Goal: Information Seeking & Learning: Learn about a topic

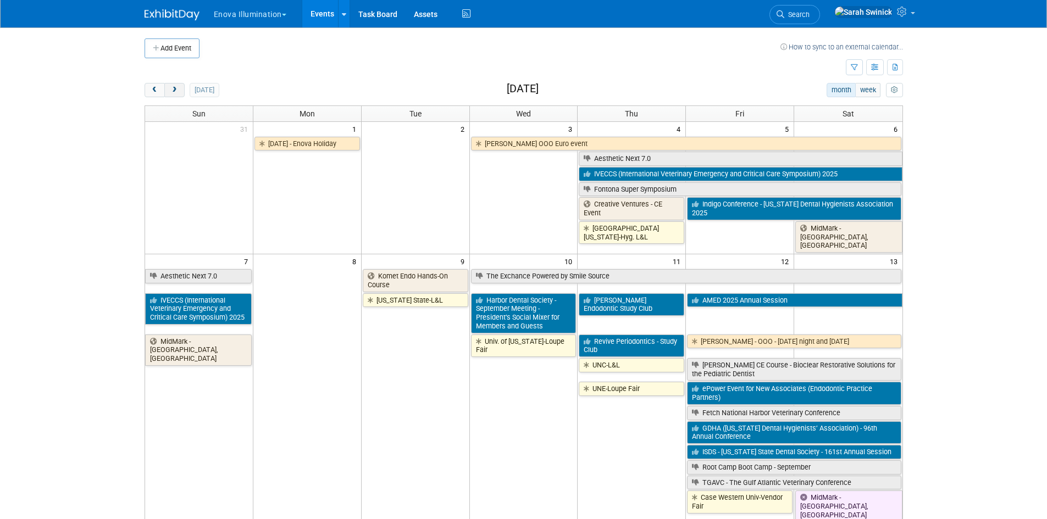
click at [175, 92] on span "next" at bounding box center [174, 90] width 8 height 7
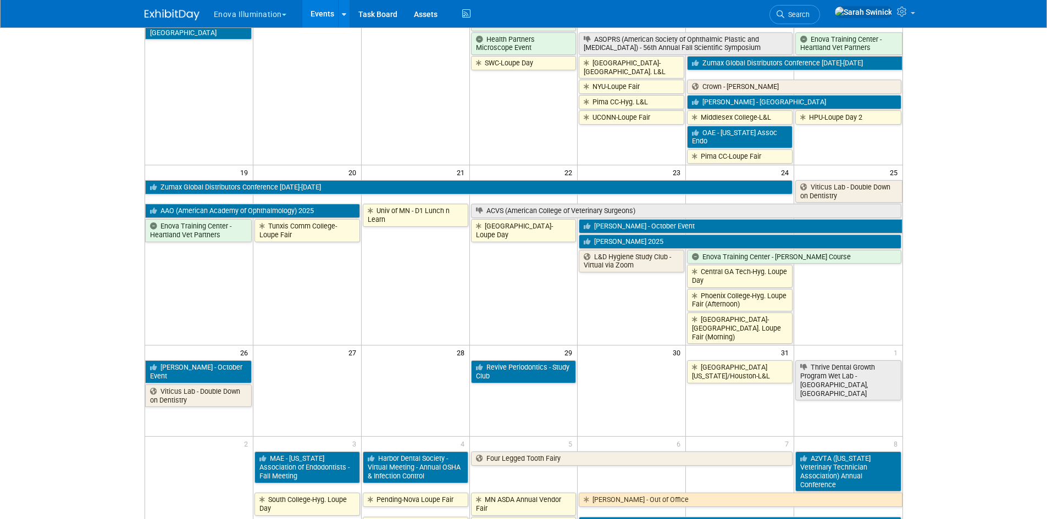
scroll to position [495, 0]
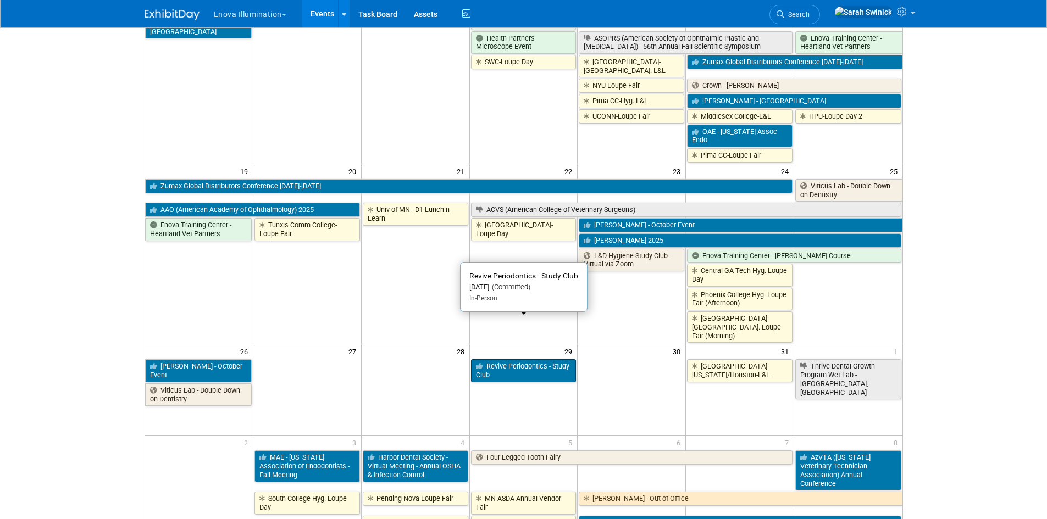
click at [512, 360] on link "Revive Periodontics - Study Club" at bounding box center [524, 371] width 106 height 23
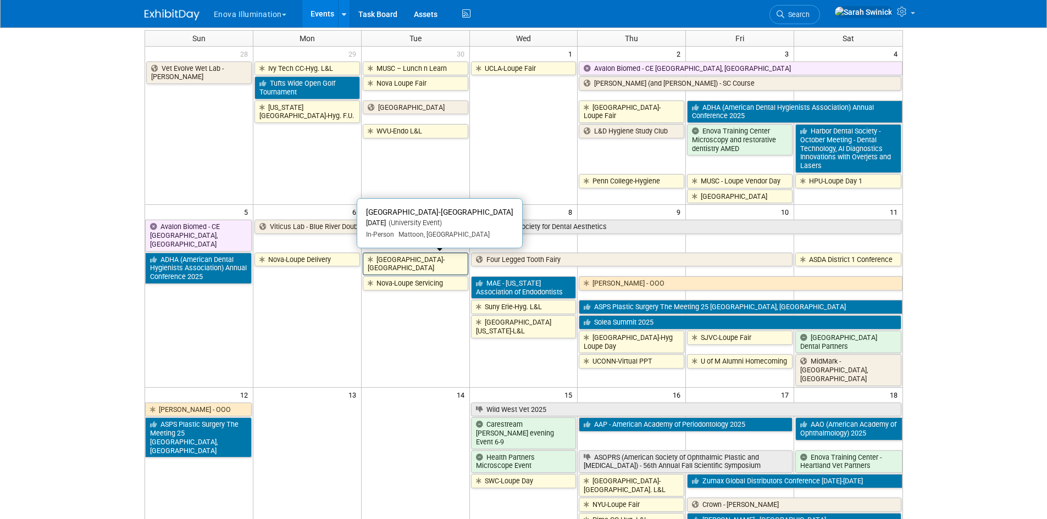
scroll to position [0, 0]
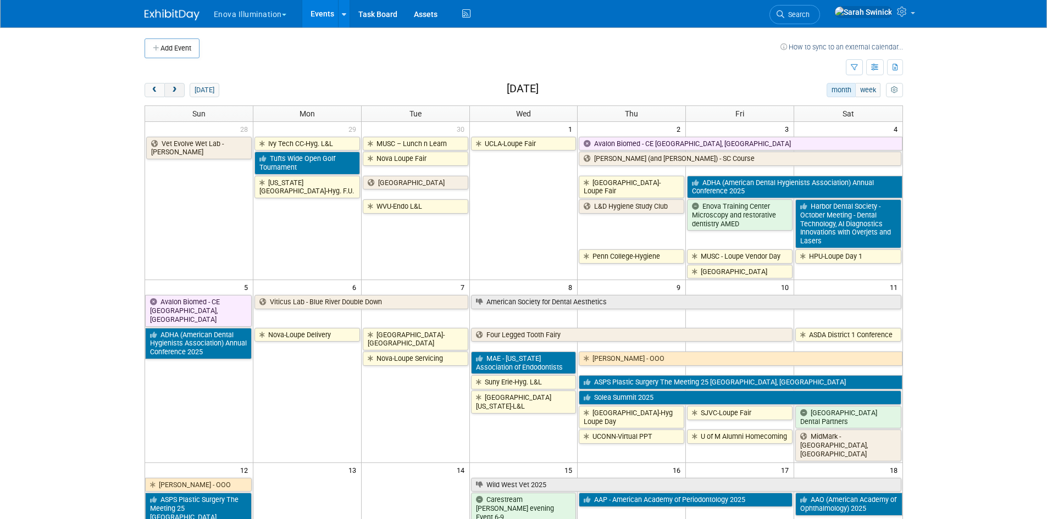
click at [170, 87] on span "next" at bounding box center [174, 90] width 8 height 7
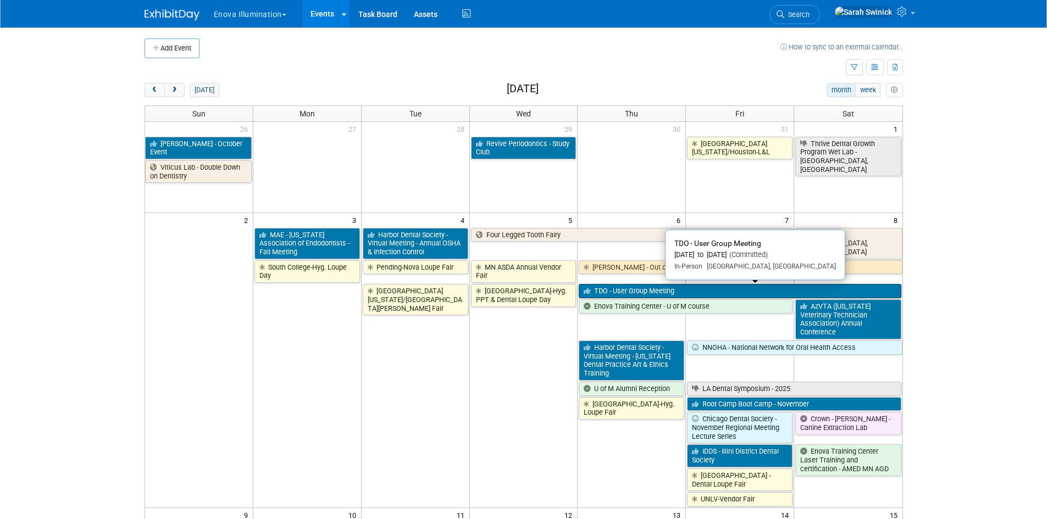
click at [838, 289] on link "TDO - User Group Meeting" at bounding box center [740, 291] width 322 height 14
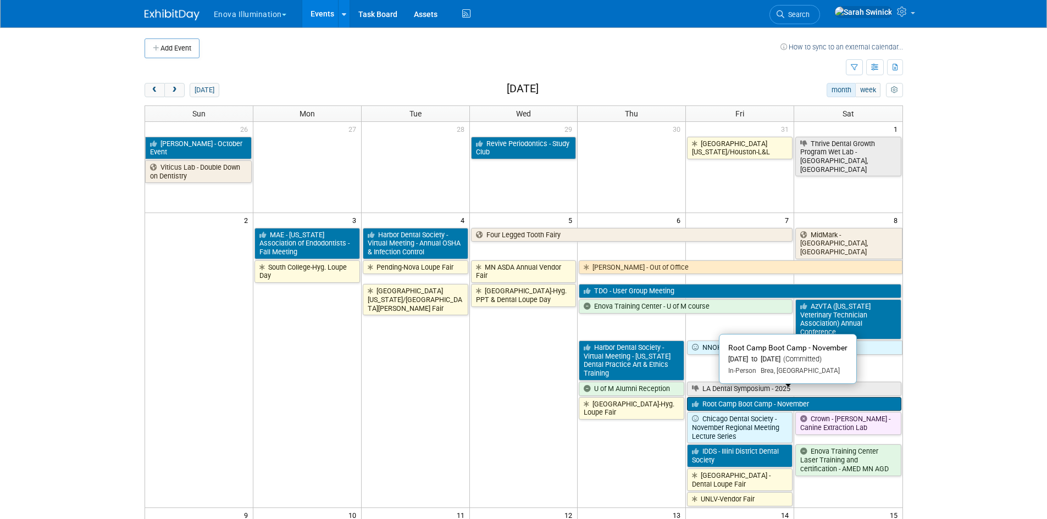
click at [722, 397] on link "Root Camp Boot Camp - November" at bounding box center [794, 404] width 214 height 14
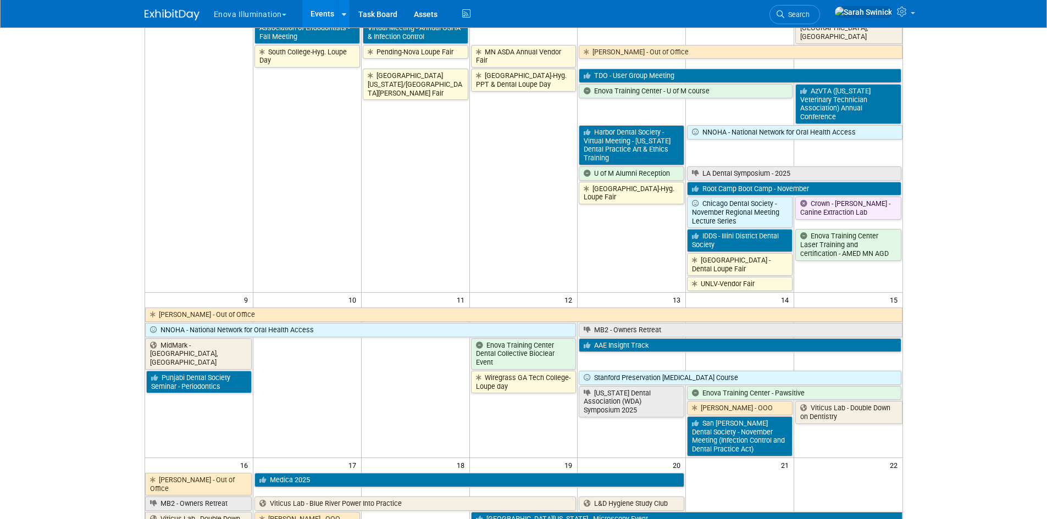
scroll to position [220, 0]
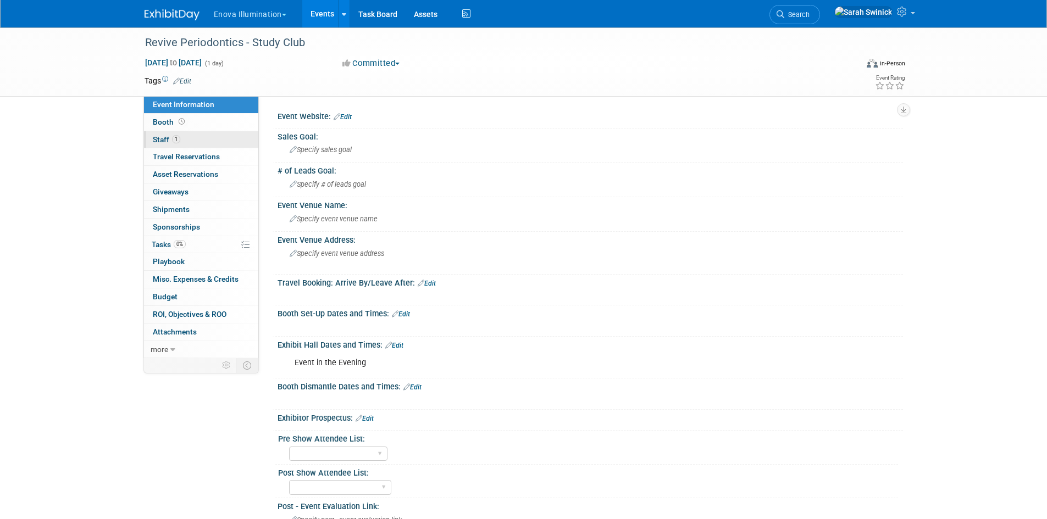
click at [200, 139] on link "1 Staff 1" at bounding box center [201, 139] width 114 height 17
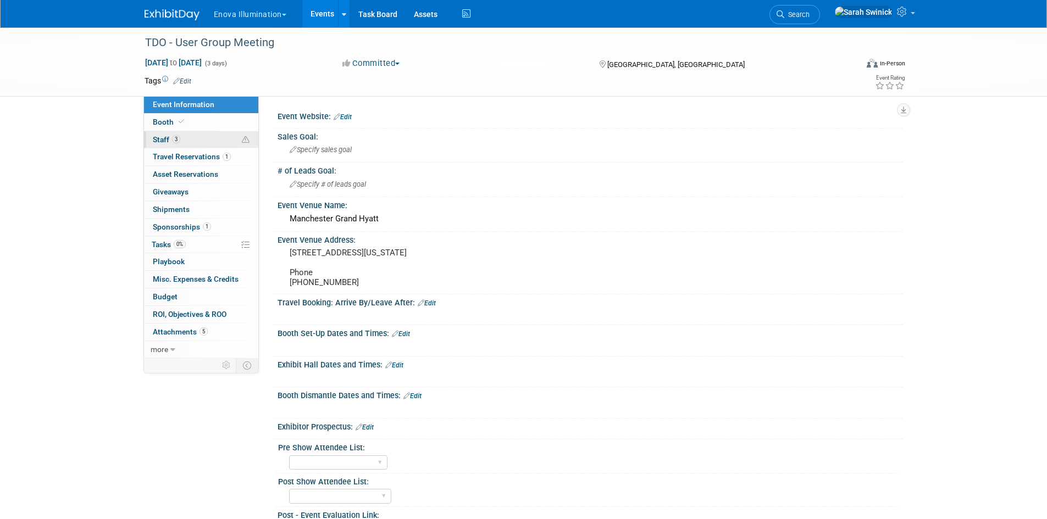
click at [154, 139] on span "Staff 3" at bounding box center [166, 139] width 27 height 9
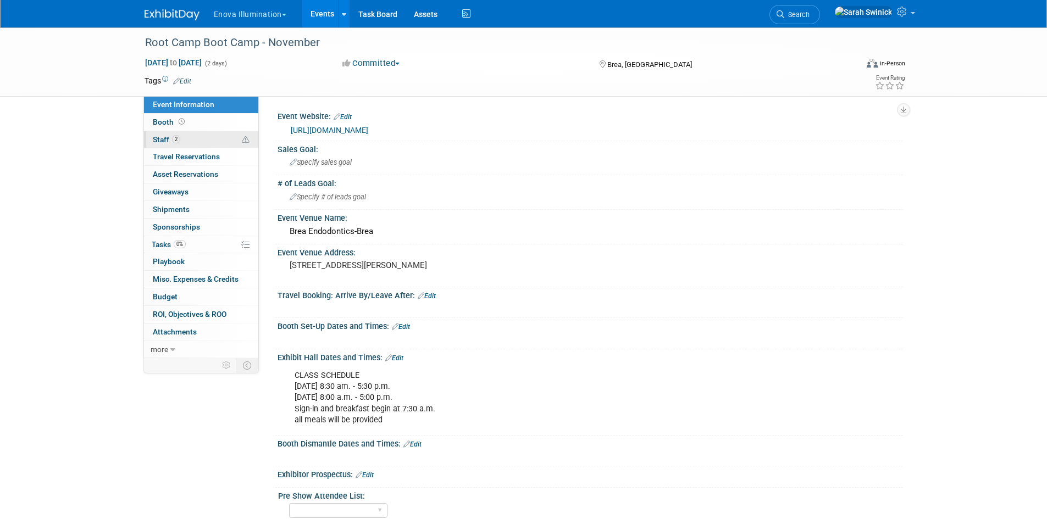
click at [198, 147] on link "2 Staff 2" at bounding box center [201, 139] width 114 height 17
